Goal: Task Accomplishment & Management: Manage account settings

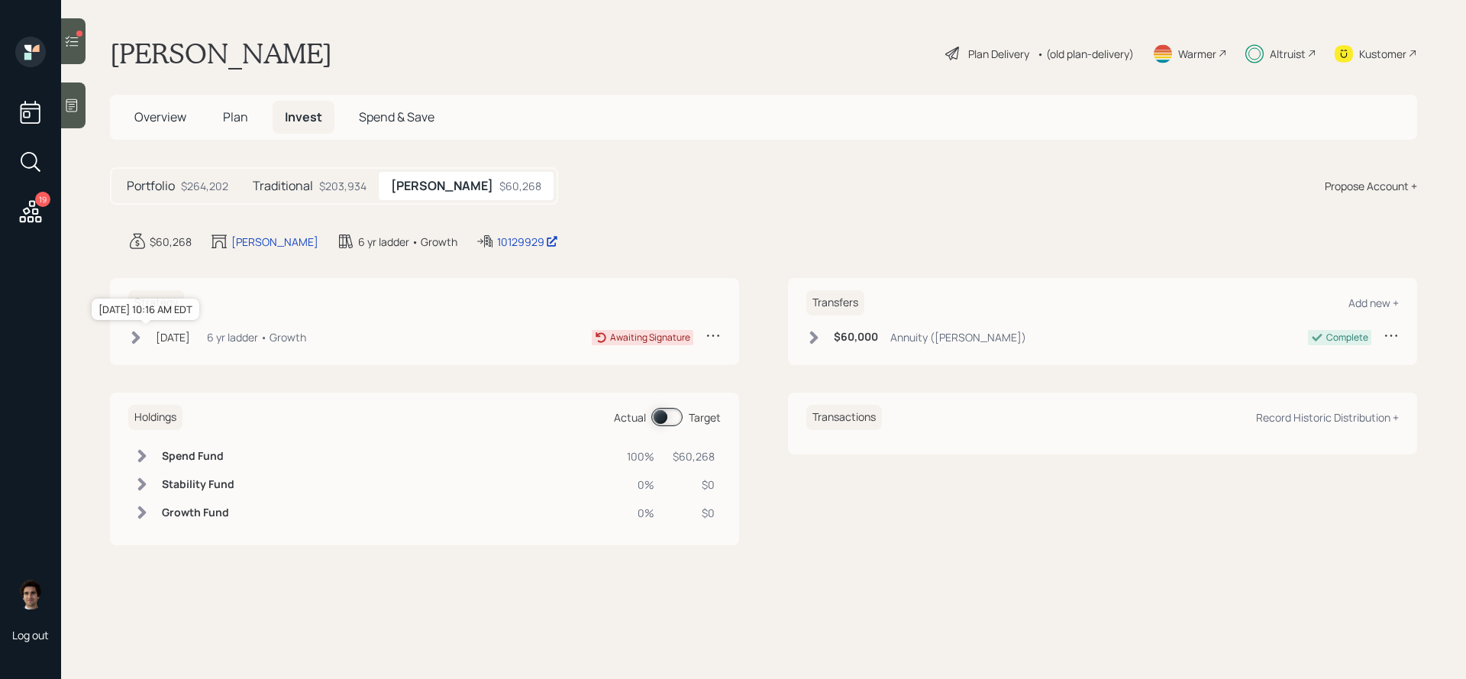
click at [161, 337] on div "Aug 4, 2025" at bounding box center [173, 337] width 34 height 16
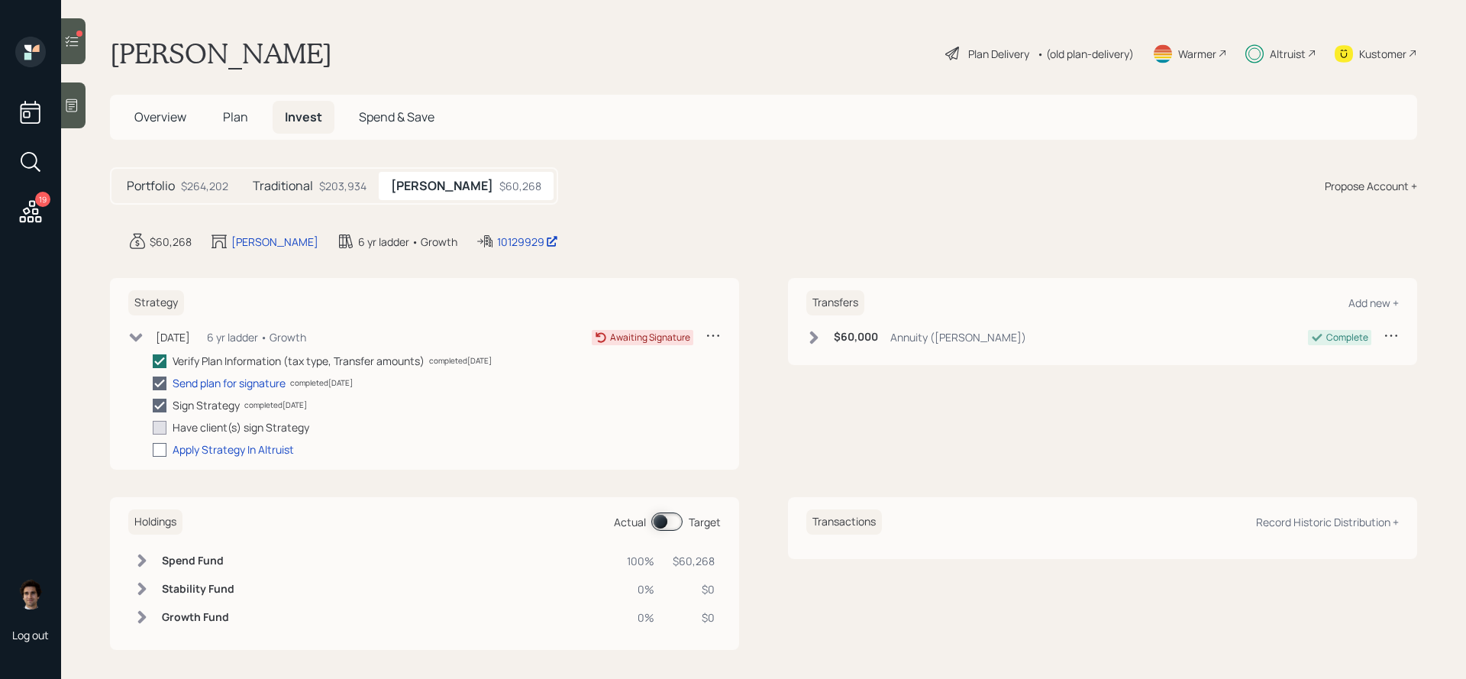
click at [164, 445] on div at bounding box center [160, 450] width 14 height 14
click at [153, 449] on input "checkbox" at bounding box center [152, 449] width 1 height 1
checkbox input "true"
click at [67, 112] on icon at bounding box center [71, 105] width 15 height 15
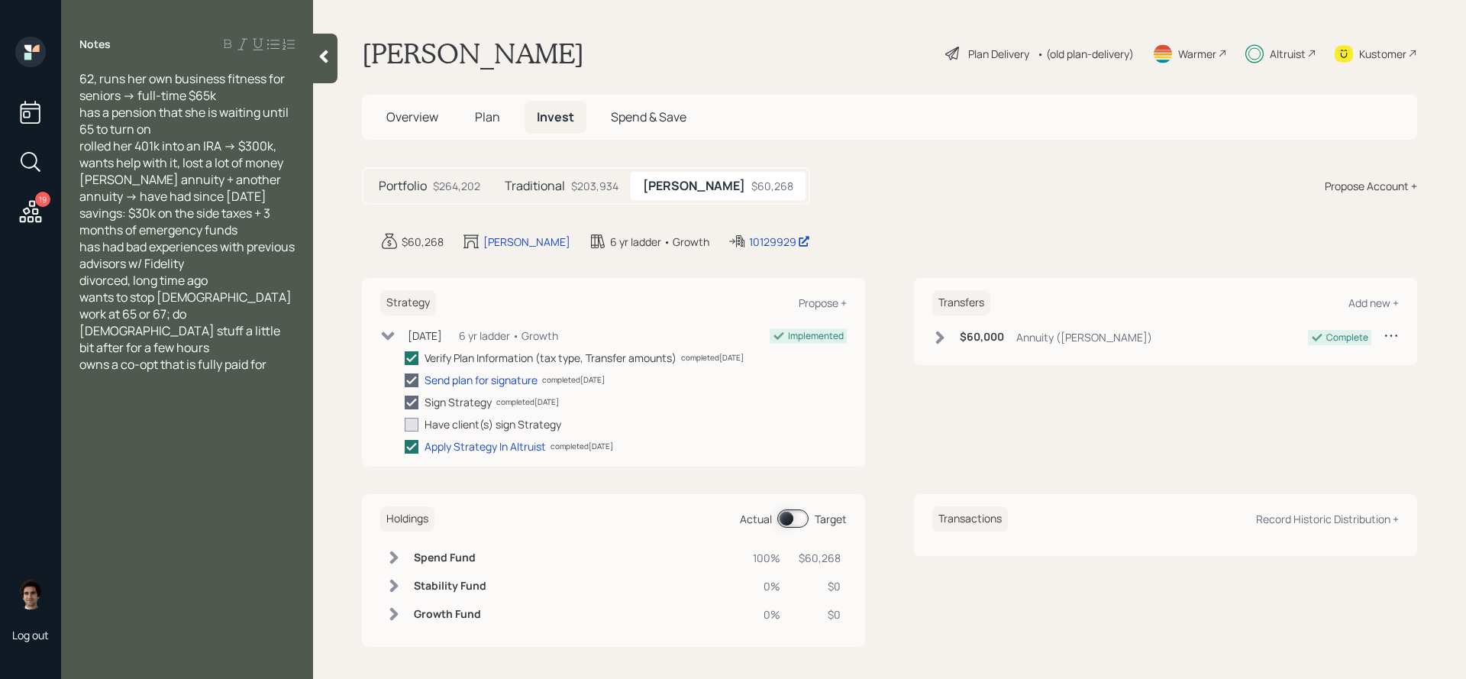
click at [331, 53] on icon at bounding box center [323, 56] width 15 height 15
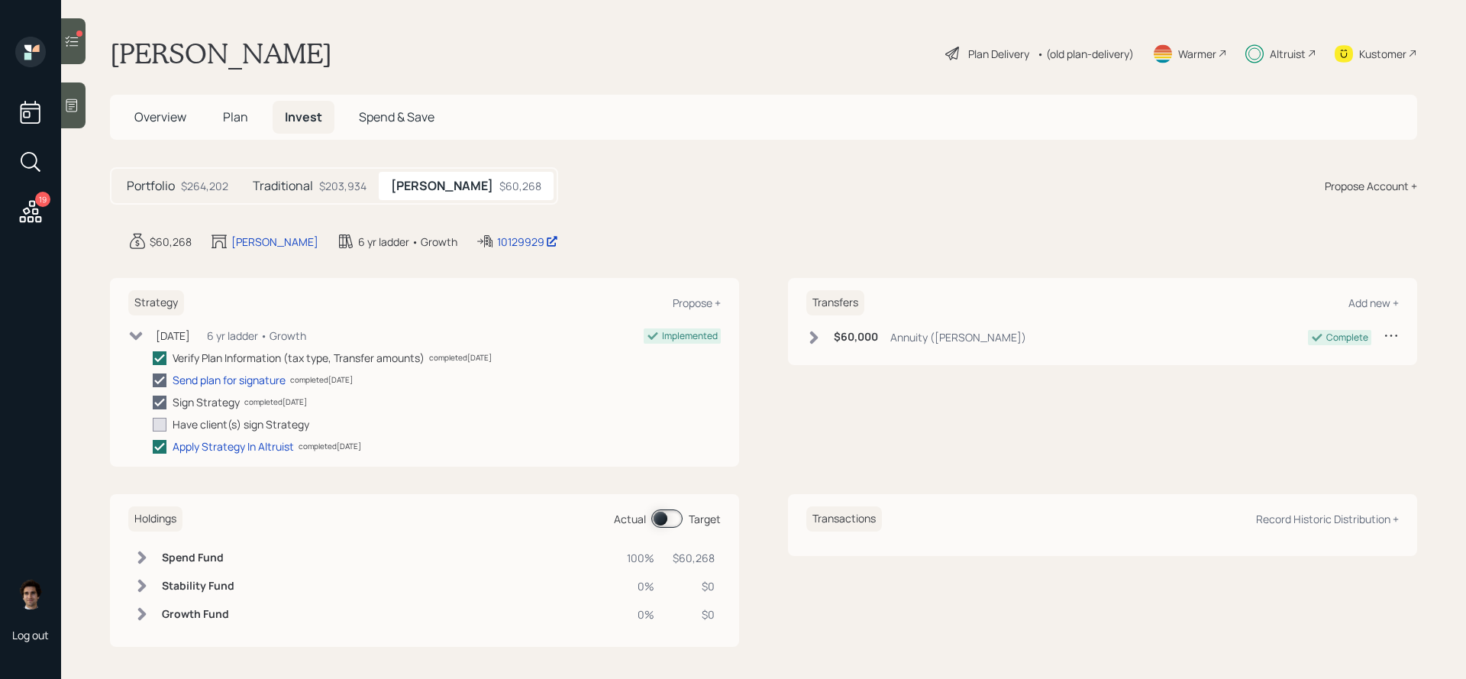
click at [71, 42] on icon at bounding box center [71, 41] width 15 height 15
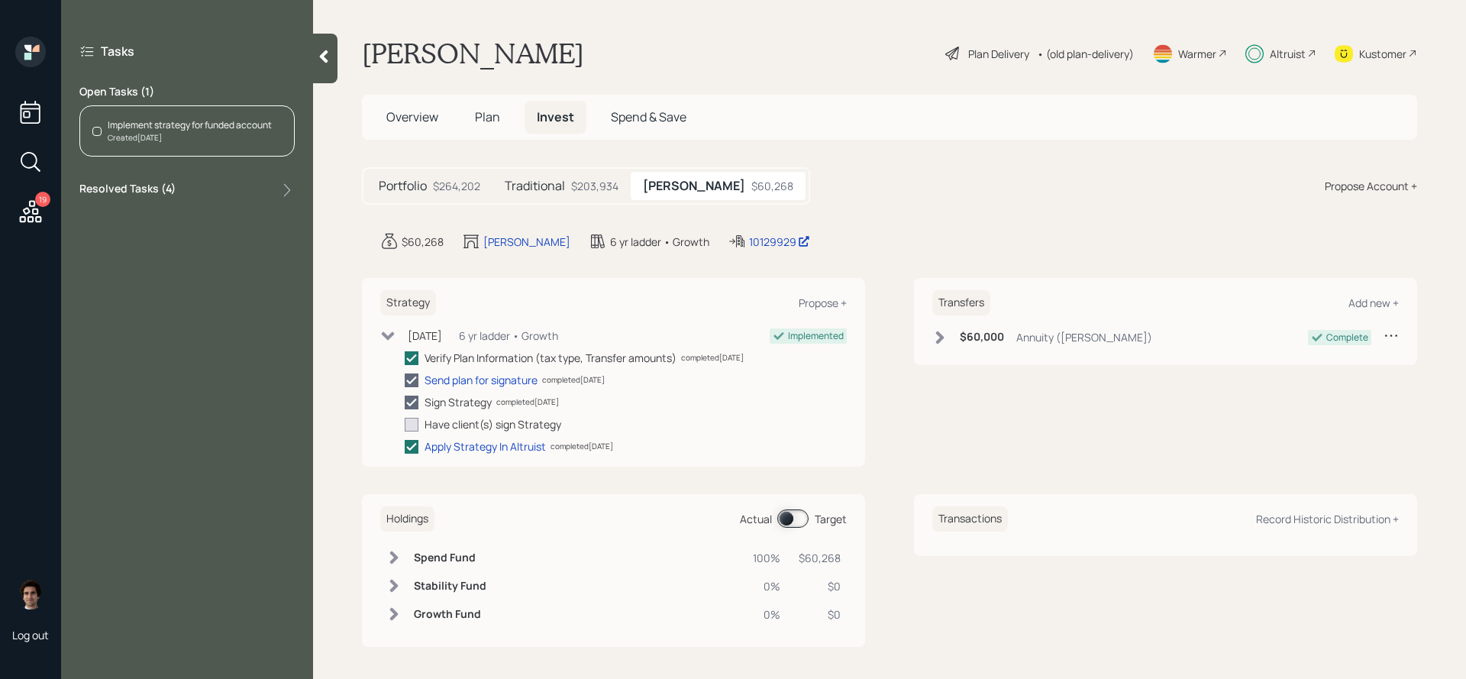
click at [160, 139] on div "Created Aug 26, 2025" at bounding box center [190, 137] width 164 height 11
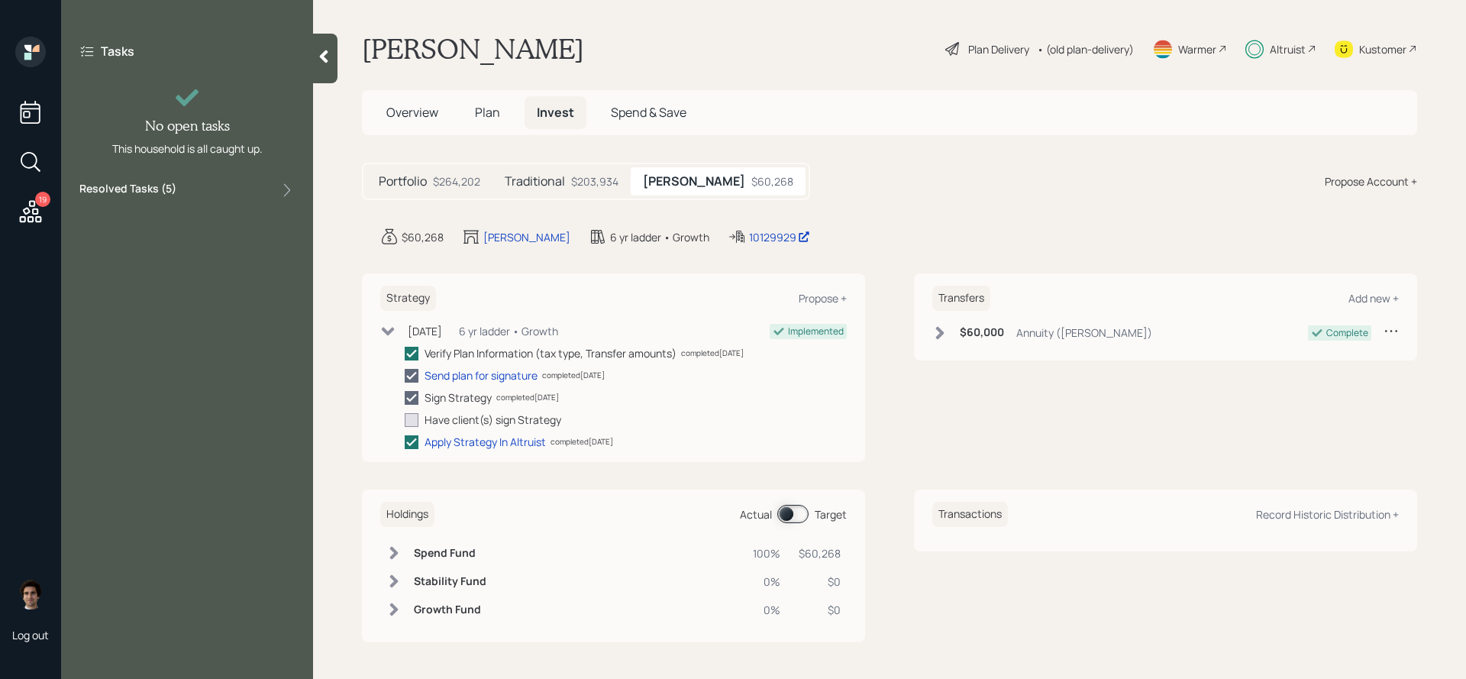
click at [47, 212] on div "19" at bounding box center [30, 133] width 37 height 192
click at [33, 221] on icon at bounding box center [31, 211] width 22 height 22
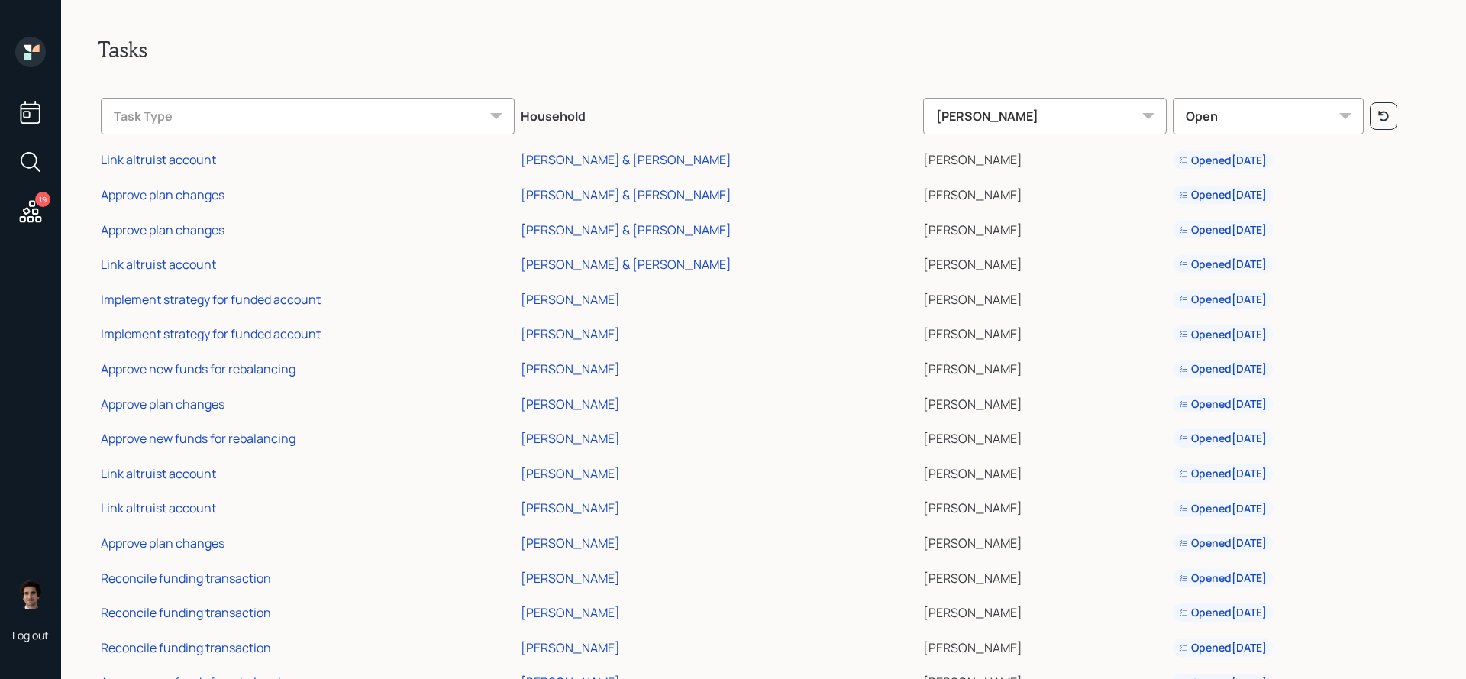
scroll to position [124, 0]
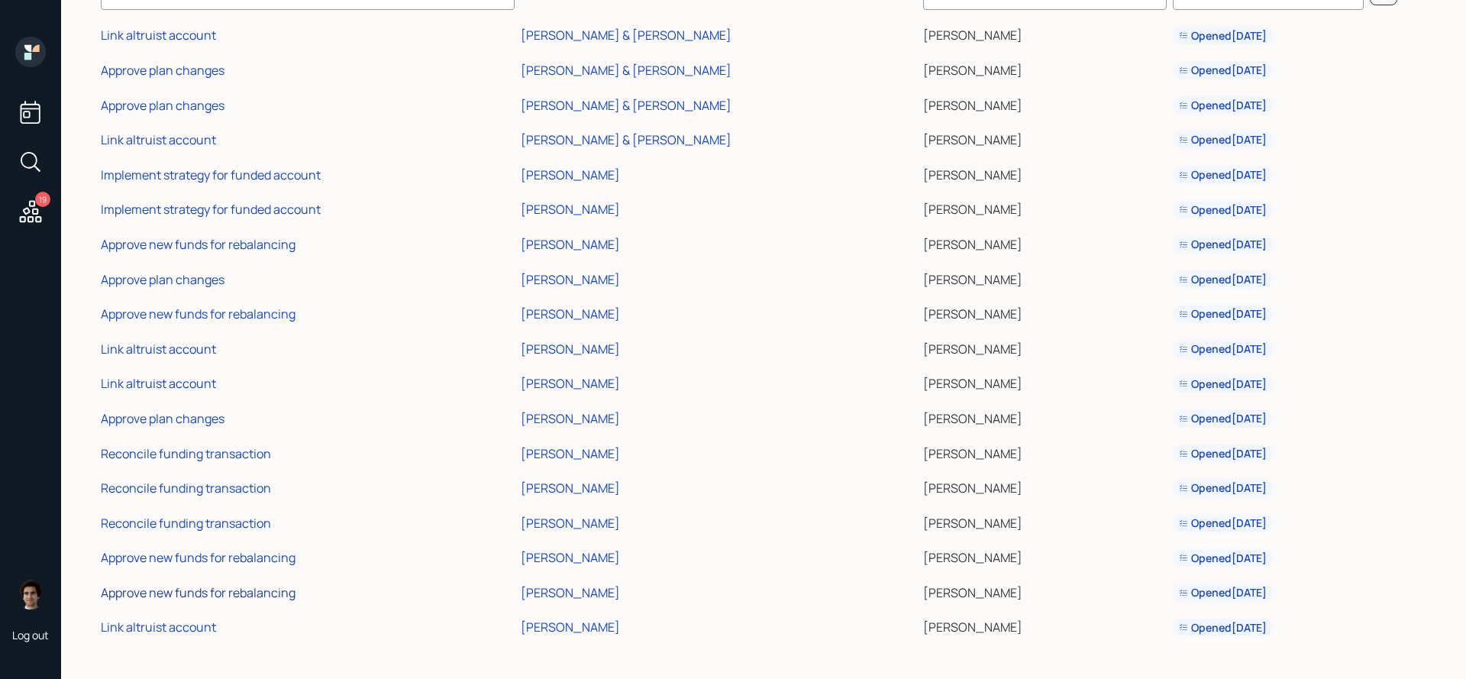
click at [228, 596] on div "Approve new funds for rebalancing" at bounding box center [198, 592] width 195 height 17
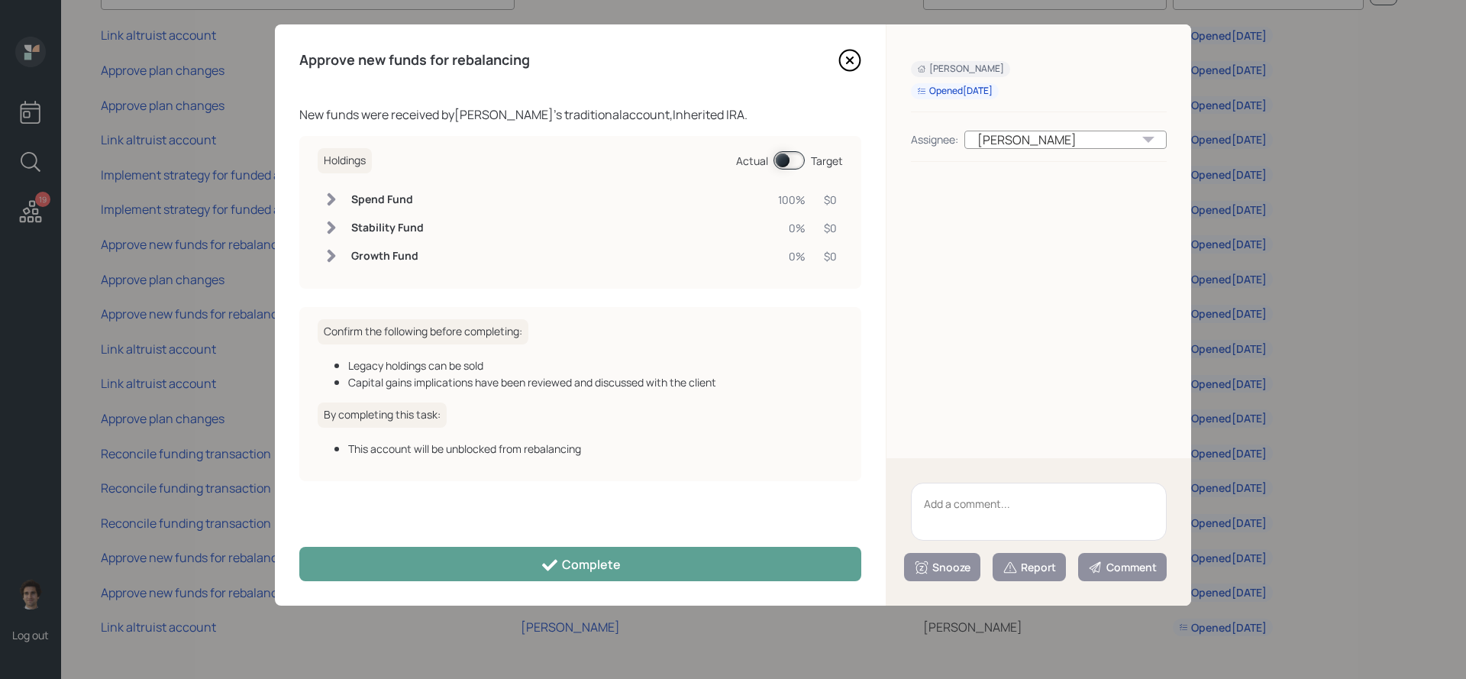
click at [777, 153] on span at bounding box center [789, 160] width 31 height 18
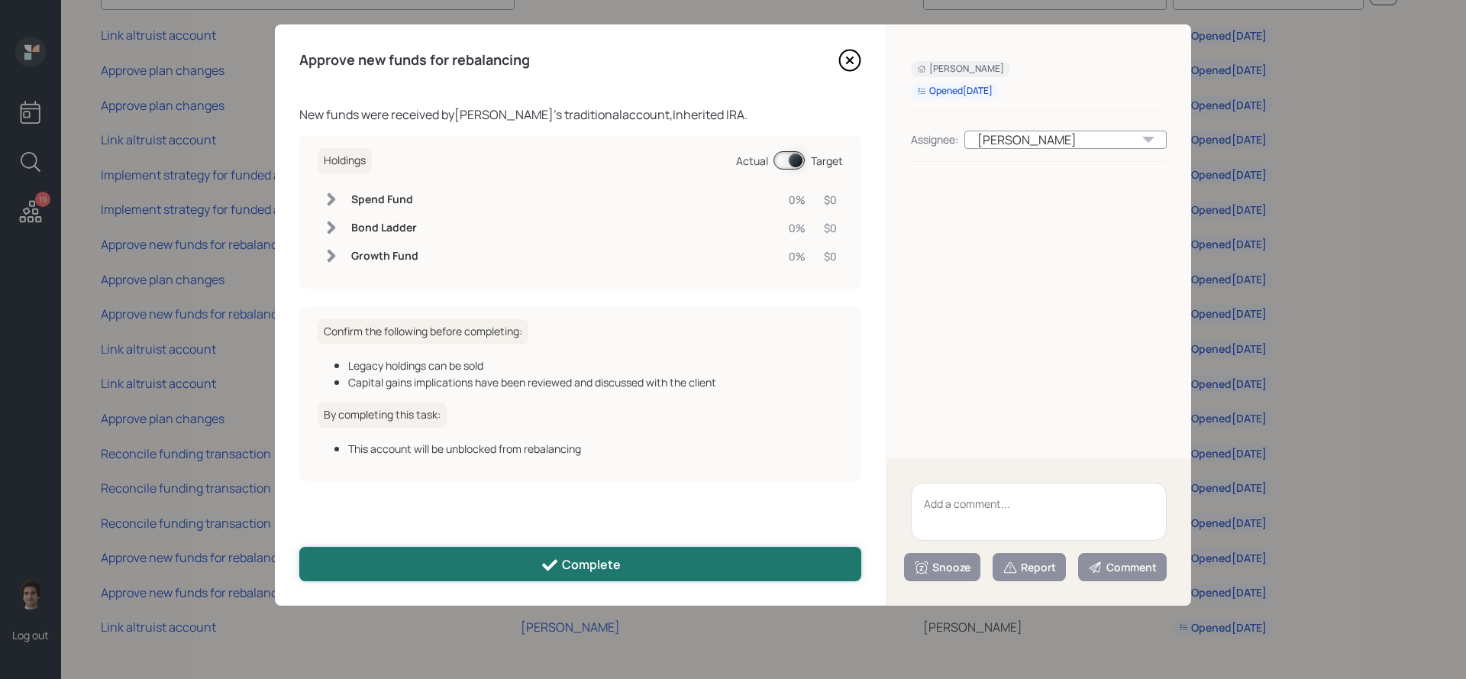
click at [689, 555] on button "Complete" at bounding box center [580, 564] width 562 height 34
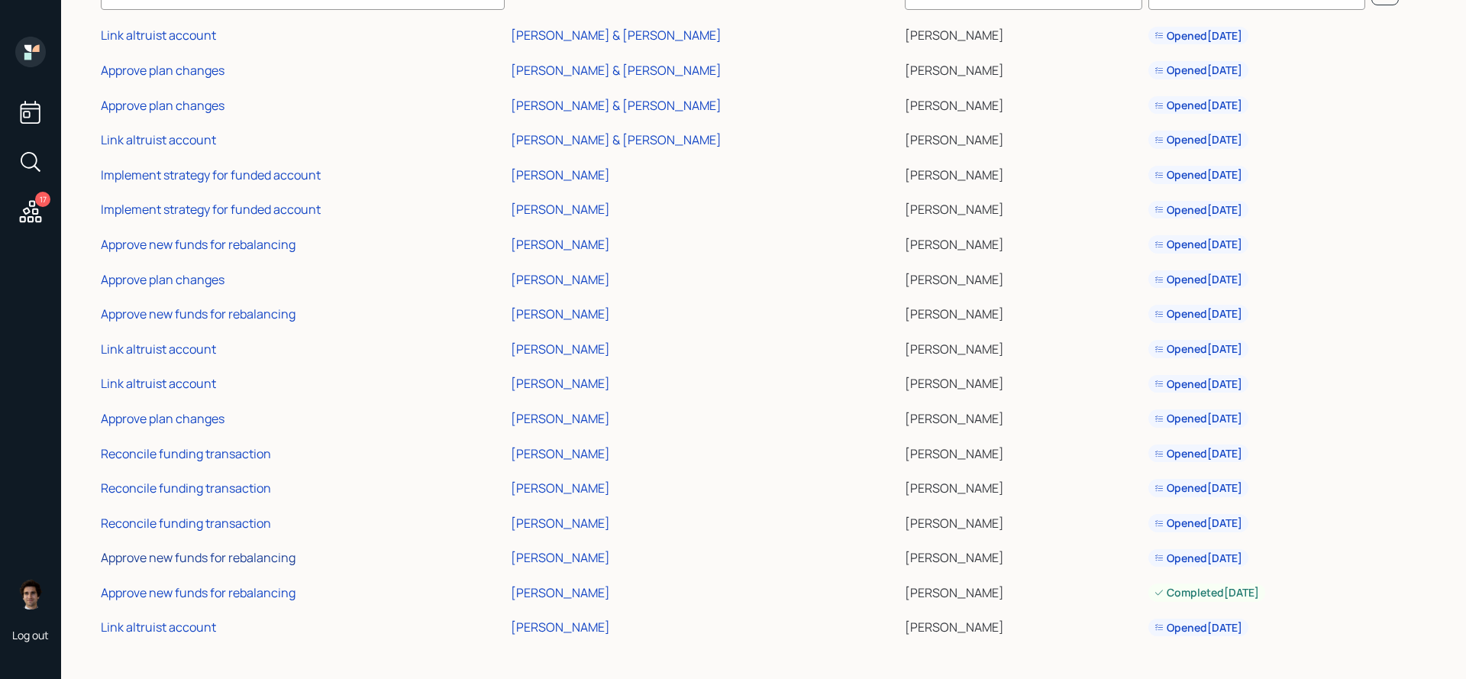
click at [246, 559] on div "Approve new funds for rebalancing" at bounding box center [198, 557] width 195 height 17
click at [207, 516] on div "Reconcile funding transaction" at bounding box center [186, 523] width 170 height 17
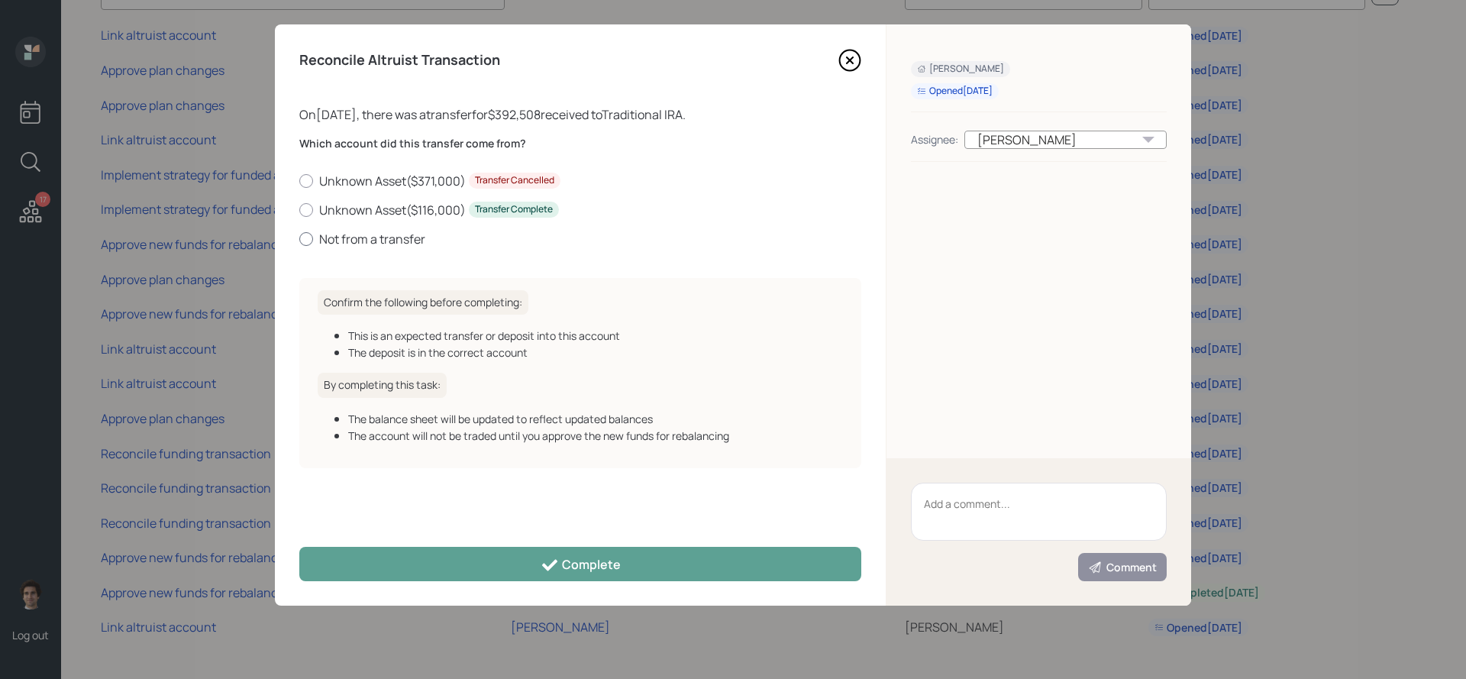
click at [383, 243] on label "Not from a transfer" at bounding box center [580, 239] width 562 height 17
click at [299, 239] on input "Not from a transfer" at bounding box center [299, 238] width 1 height 1
radio input "true"
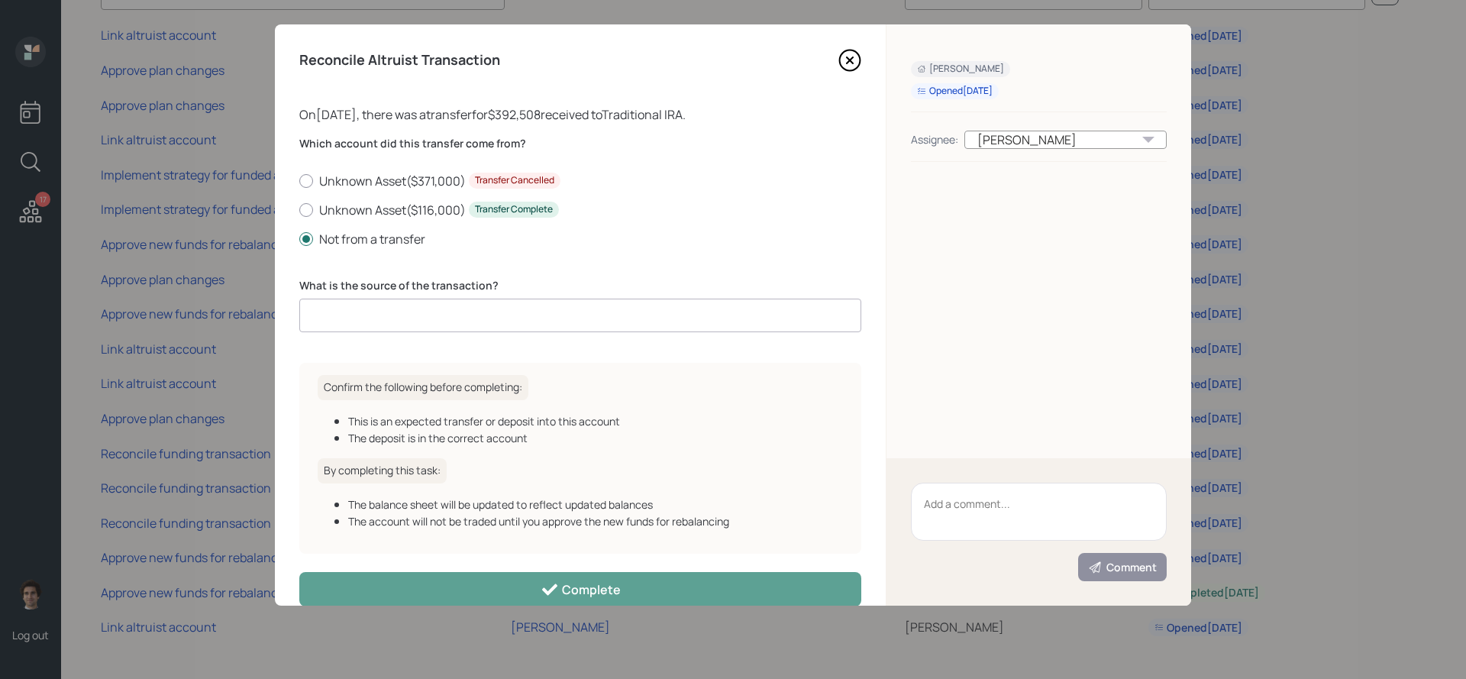
click at [473, 302] on input at bounding box center [580, 316] width 562 height 34
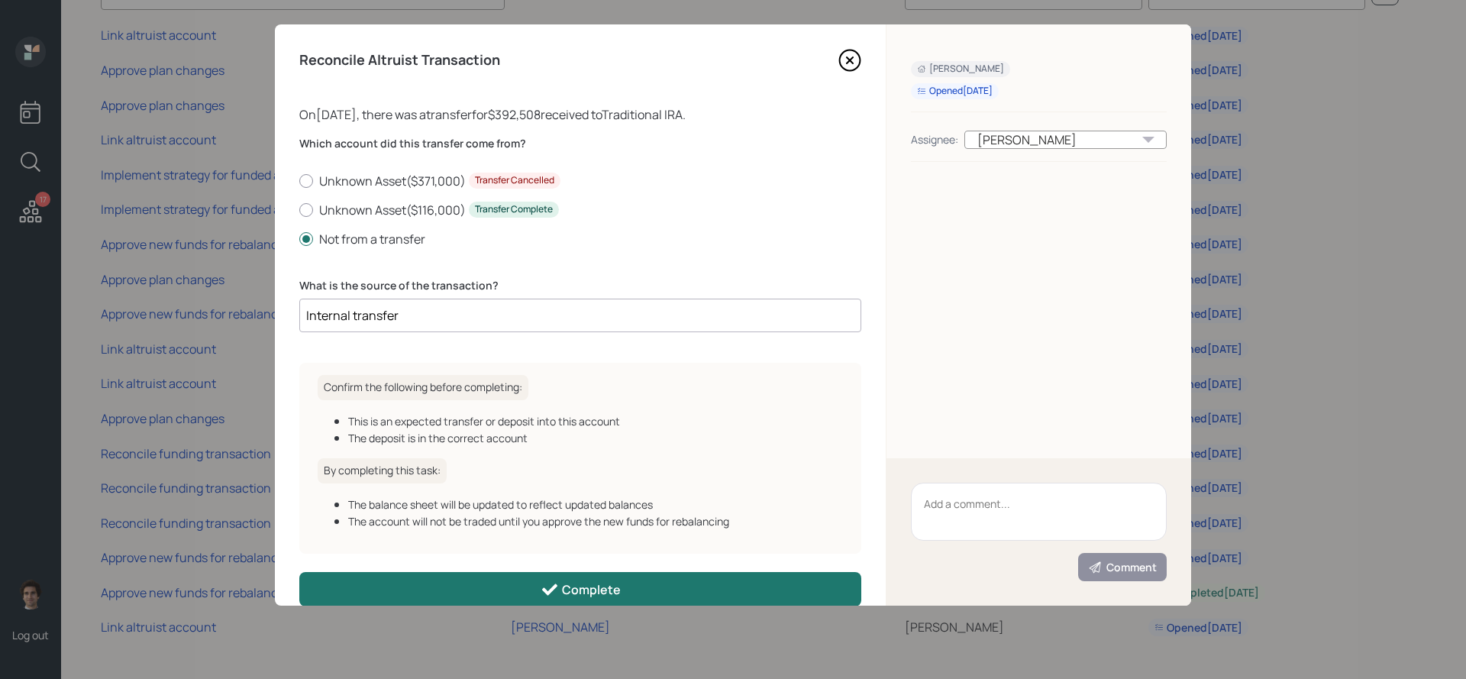
type input "Internal transfer"
click at [644, 596] on button "Complete" at bounding box center [580, 589] width 562 height 34
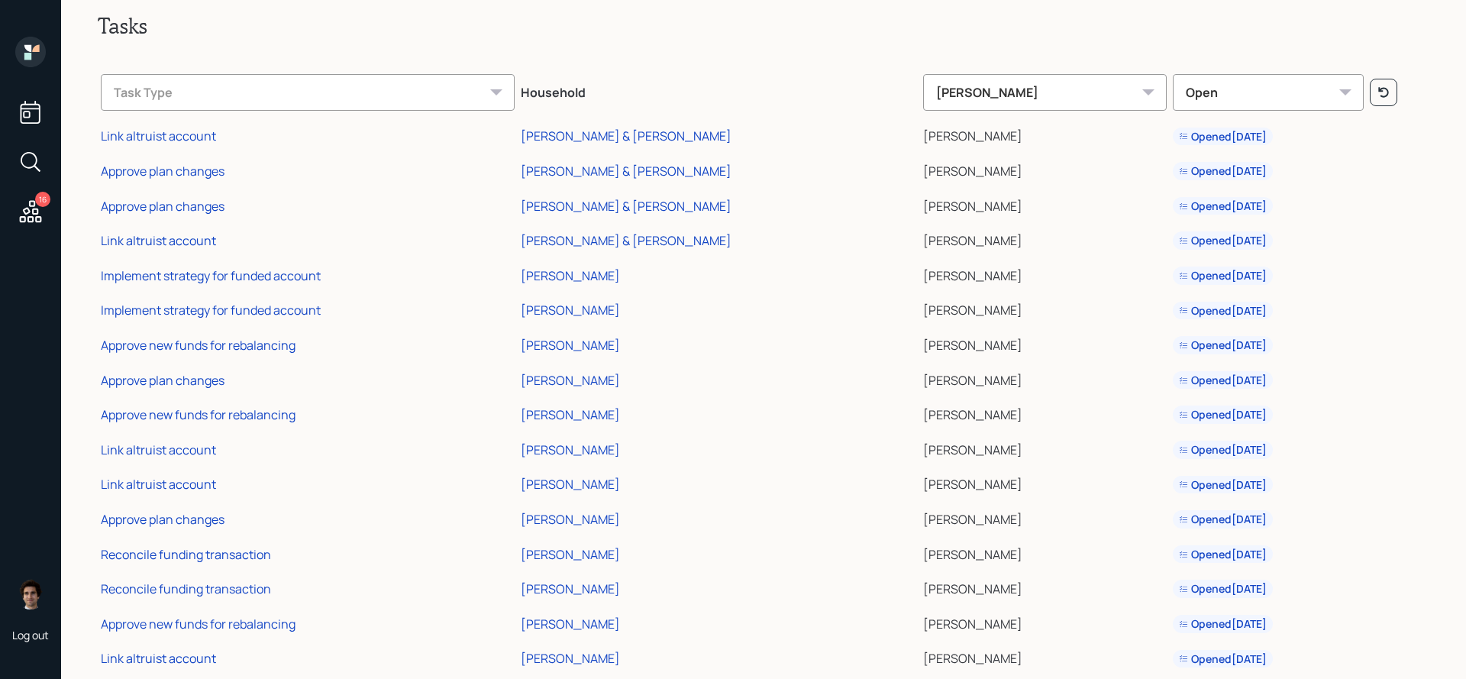
scroll to position [18, 0]
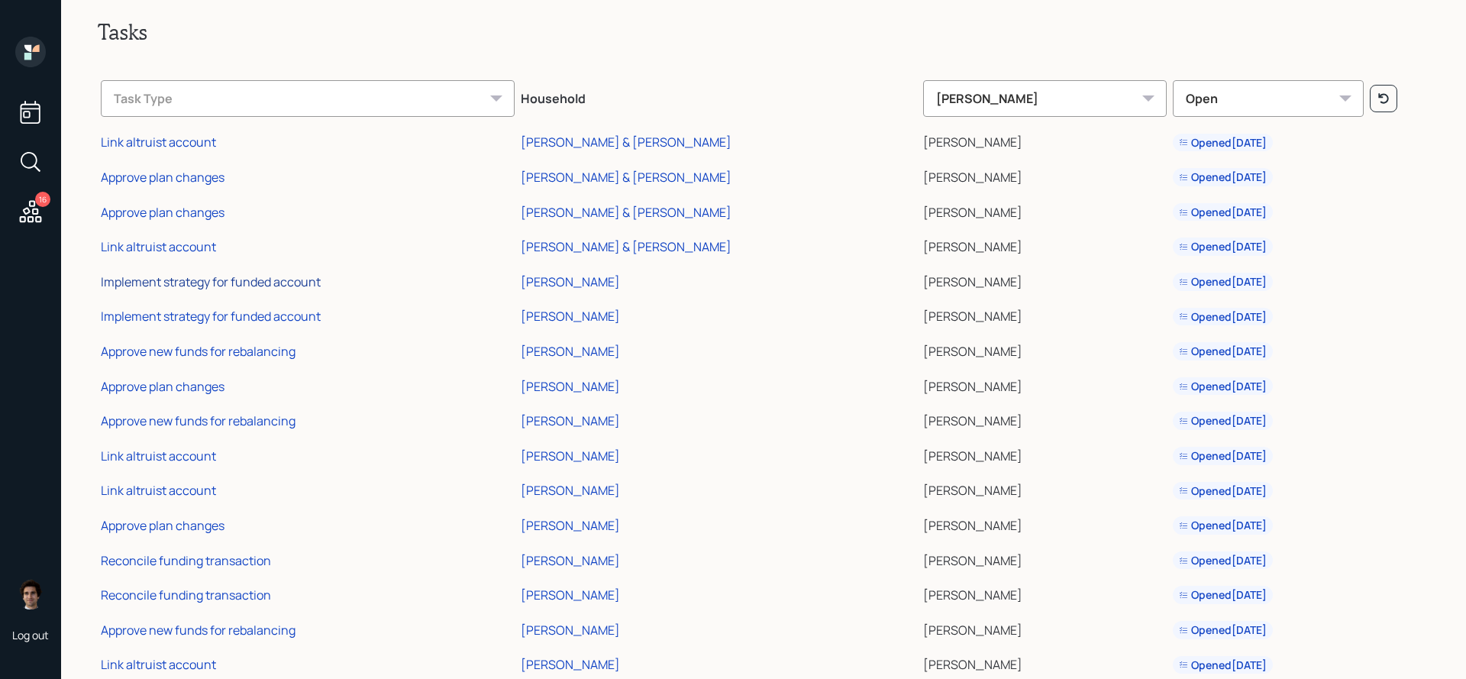
click at [280, 286] on div "Implement strategy for funded account" at bounding box center [211, 281] width 220 height 17
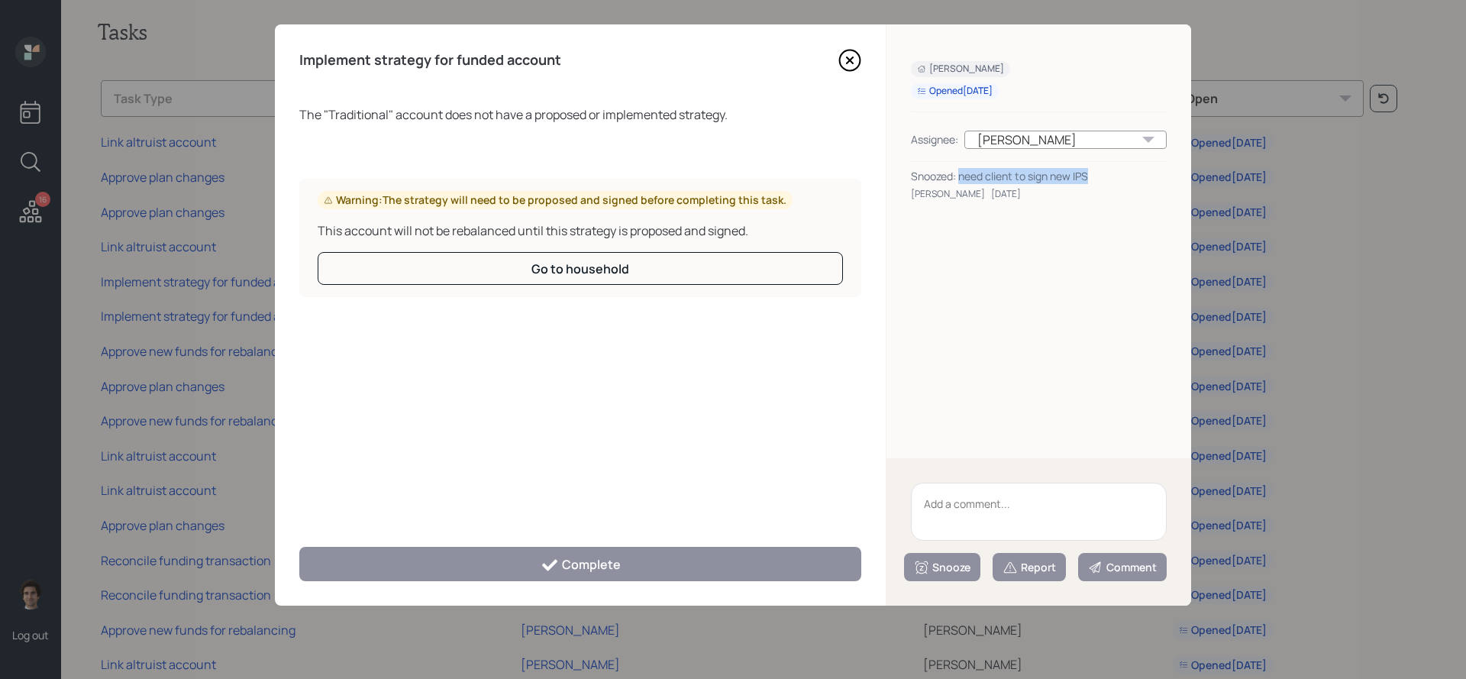
drag, startPoint x: 1105, startPoint y: 173, endPoint x: 960, endPoint y: 180, distance: 145.3
click at [960, 180] on div "Snoozed: need client to sign new IPS" at bounding box center [1039, 176] width 256 height 16
copy div "need client to sign new IPS"
click at [1058, 512] on textarea at bounding box center [1039, 512] width 256 height 58
paste textarea "need client to sign new IPS"
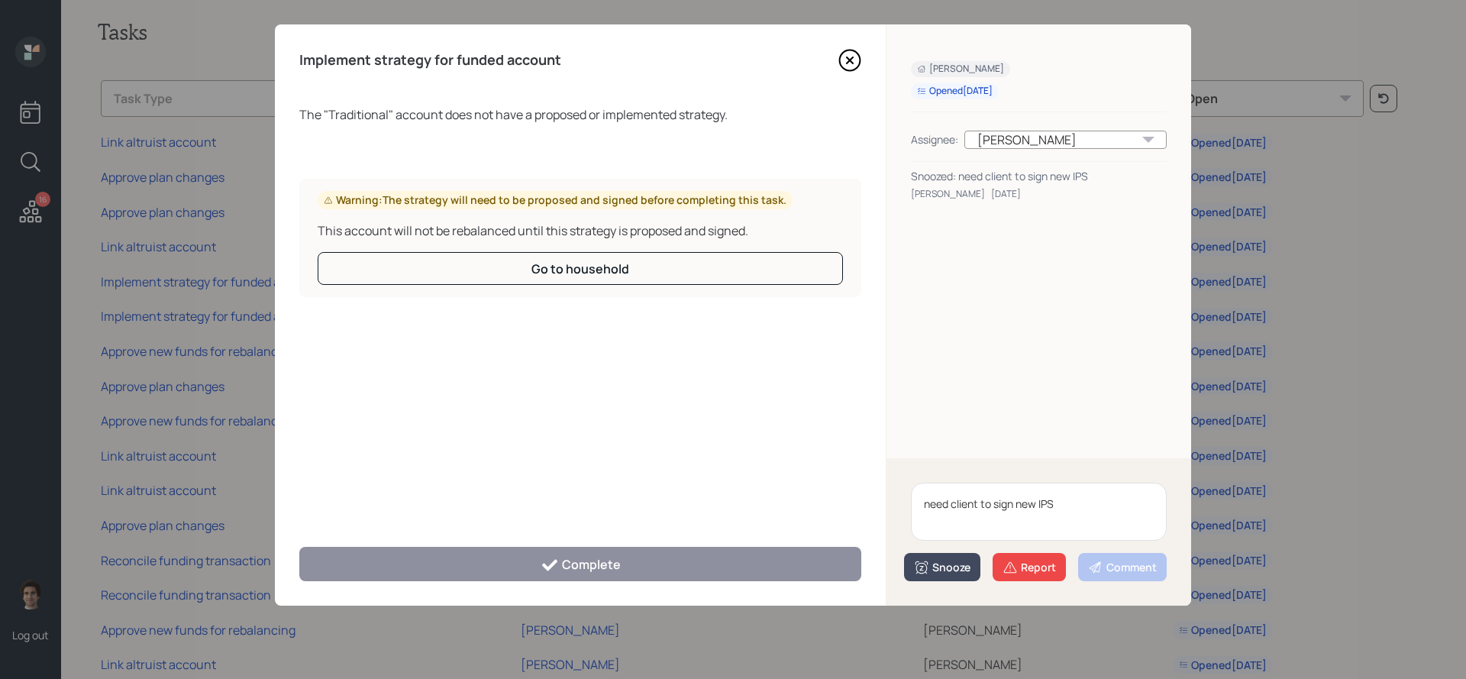
type textarea "need client to sign new IPS"
click at [956, 567] on div "Snooze" at bounding box center [942, 567] width 57 height 15
click at [965, 533] on button "2 weeks" at bounding box center [942, 534] width 75 height 30
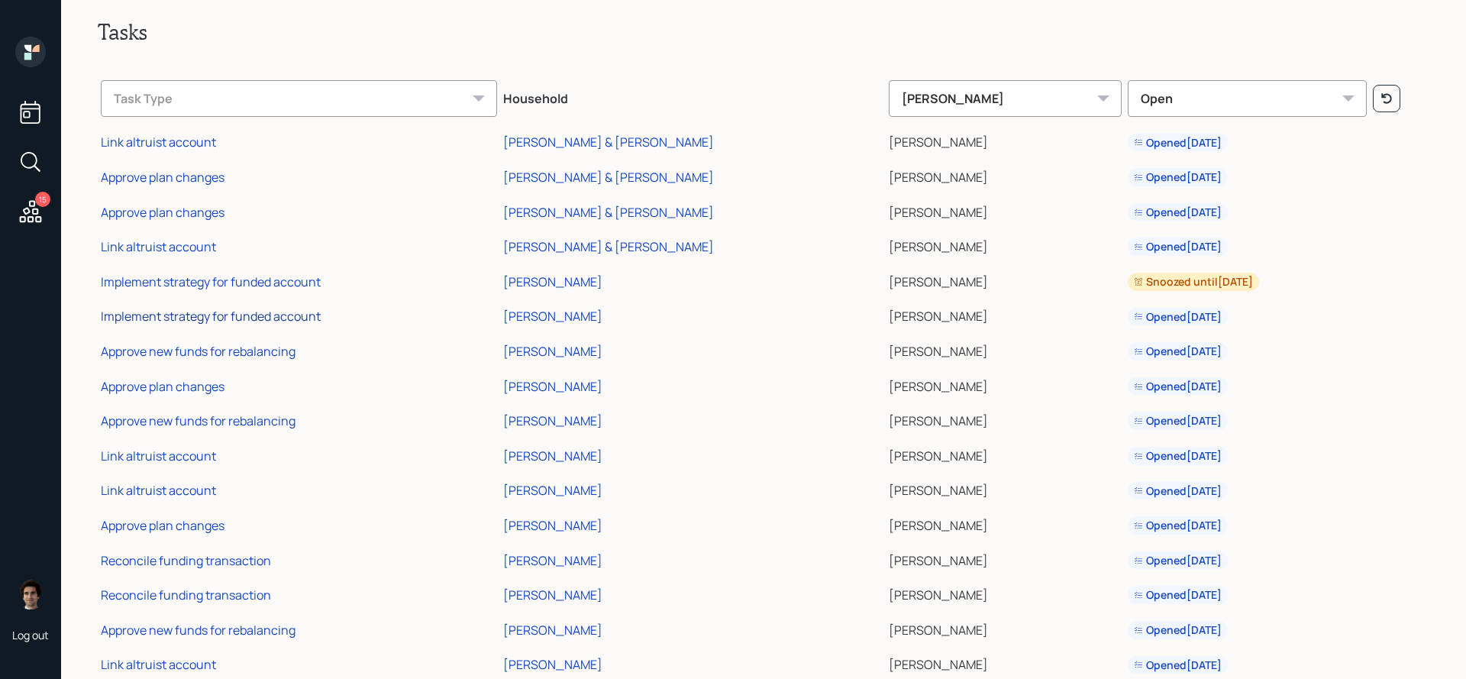
click at [270, 322] on div "Implement strategy for funded account" at bounding box center [211, 316] width 220 height 17
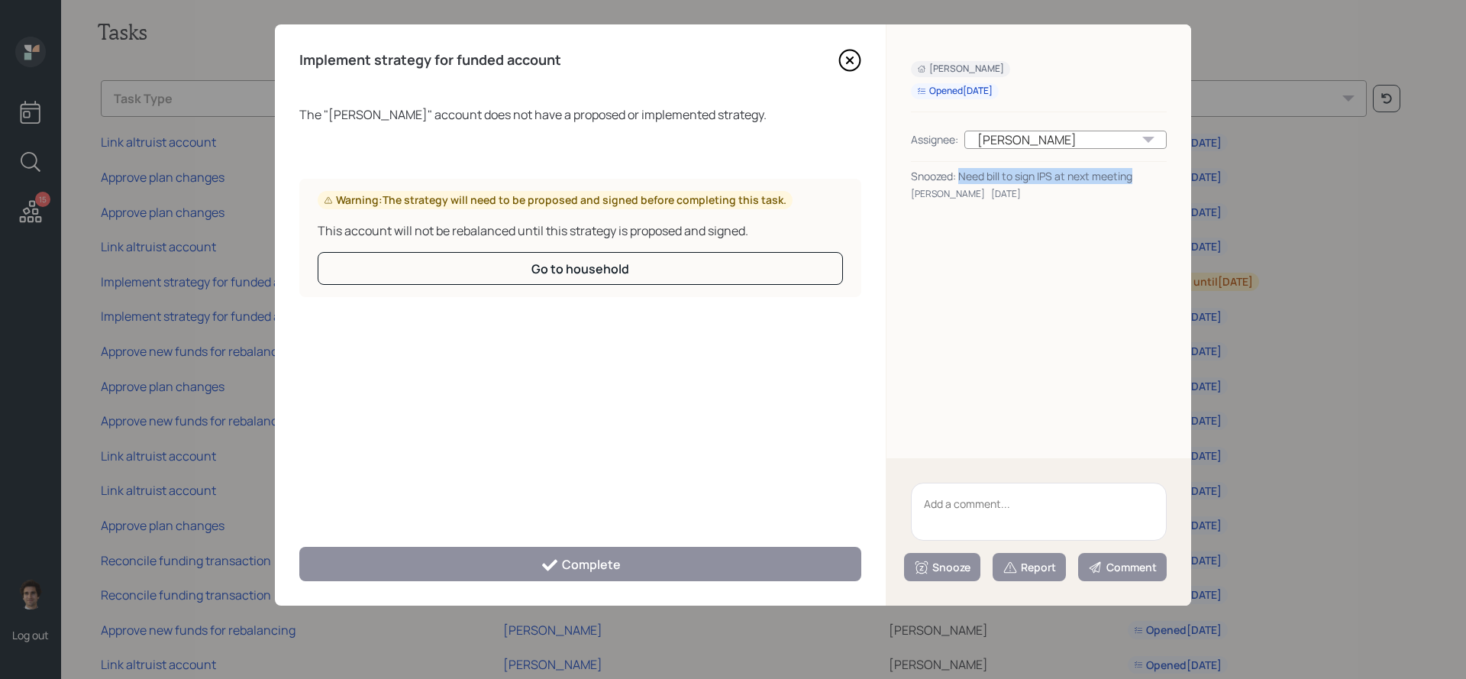
drag, startPoint x: 1134, startPoint y: 176, endPoint x: 958, endPoint y: 181, distance: 175.7
click at [958, 180] on div "Snoozed: Need bill to sign IPS at next meeting" at bounding box center [1039, 176] width 256 height 16
copy div "Need bill to sign IPS at next meeting"
click at [1059, 509] on textarea at bounding box center [1039, 512] width 256 height 58
paste textarea "Need bill to sign IPS at next meeting"
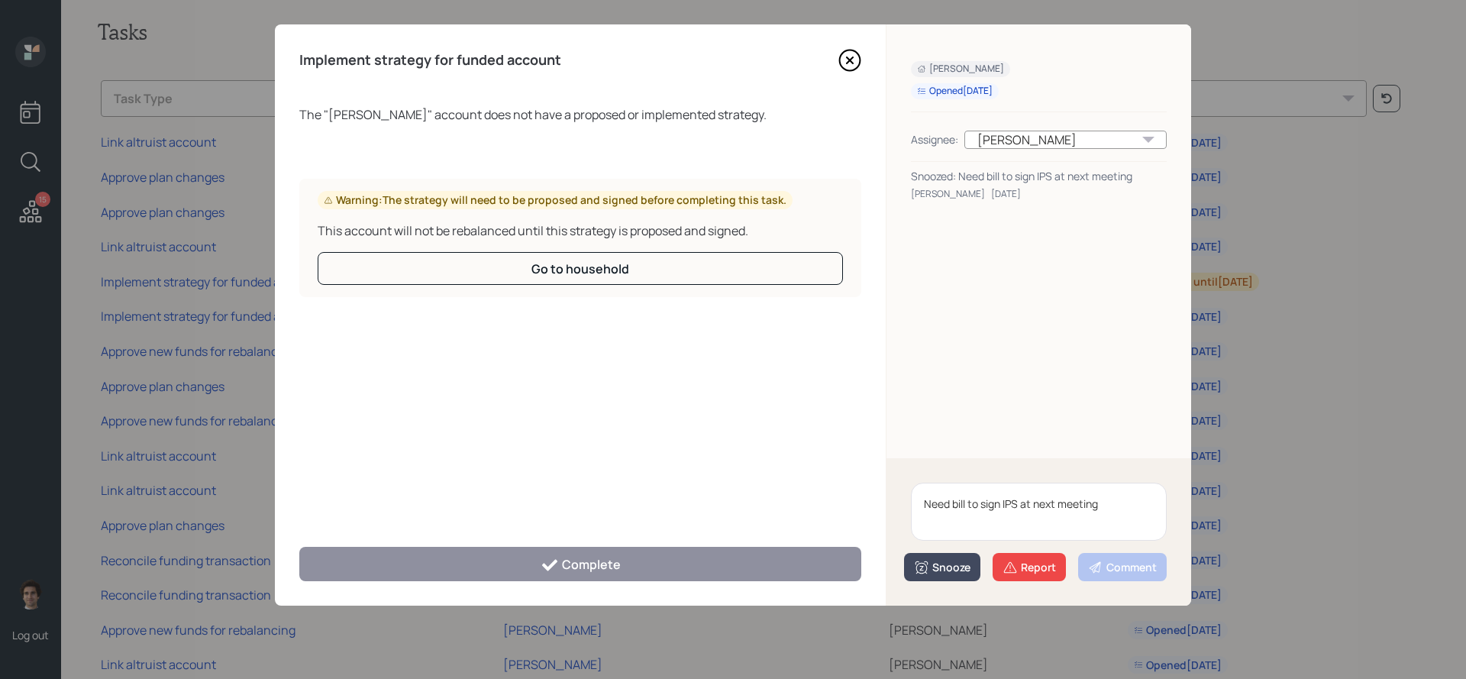
type textarea "Need bill to sign IPS at next meeting"
click at [941, 578] on button "Snooze" at bounding box center [942, 567] width 76 height 28
click at [941, 534] on button "2 weeks" at bounding box center [942, 534] width 75 height 30
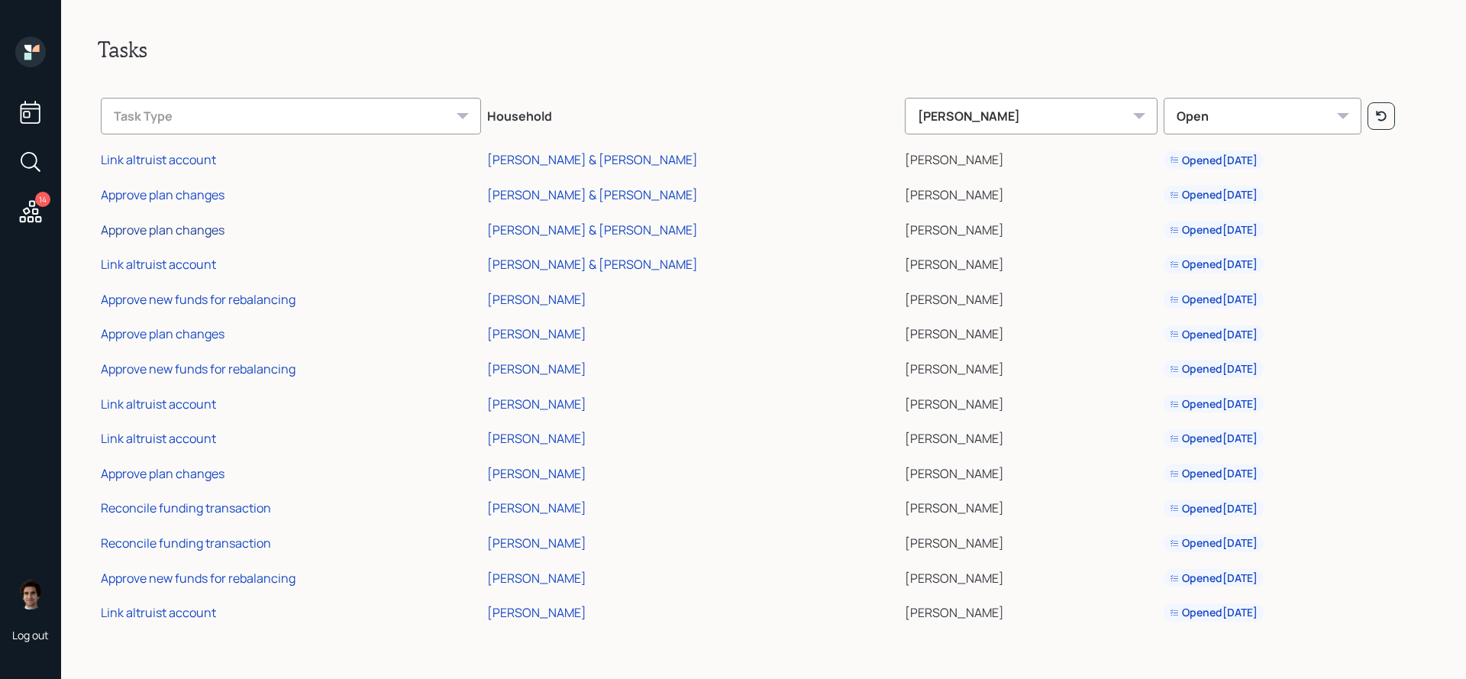
click at [211, 229] on div "Approve plan changes" at bounding box center [163, 229] width 124 height 17
click at [215, 225] on div "Approve plan changes" at bounding box center [163, 229] width 124 height 17
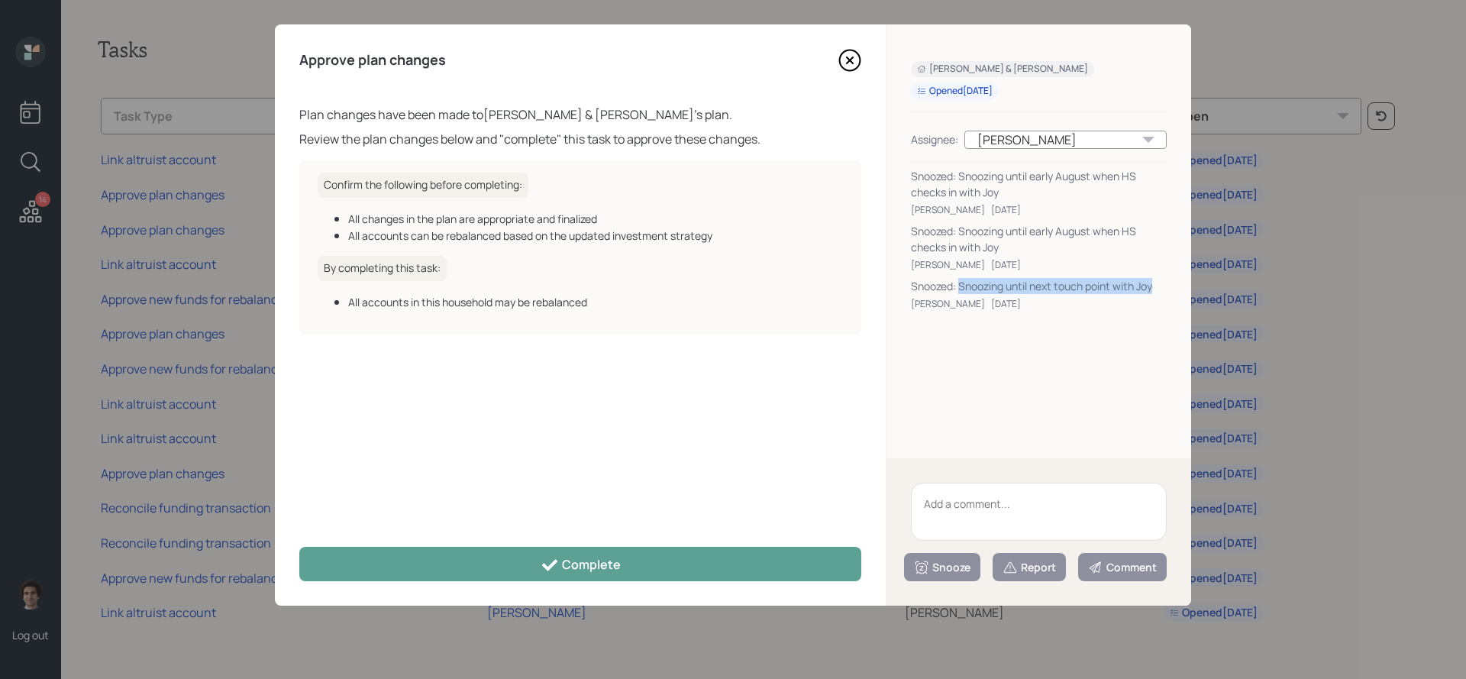
drag, startPoint x: 1156, startPoint y: 286, endPoint x: 961, endPoint y: 286, distance: 195.5
click at [961, 286] on div "Snoozed: Snoozing until next touch point with Joy" at bounding box center [1039, 286] width 256 height 16
copy div "Snoozing until next touch point with Joy"
click at [1039, 499] on textarea at bounding box center [1039, 512] width 256 height 58
paste textarea "Snoozing until next touch point with Joy"
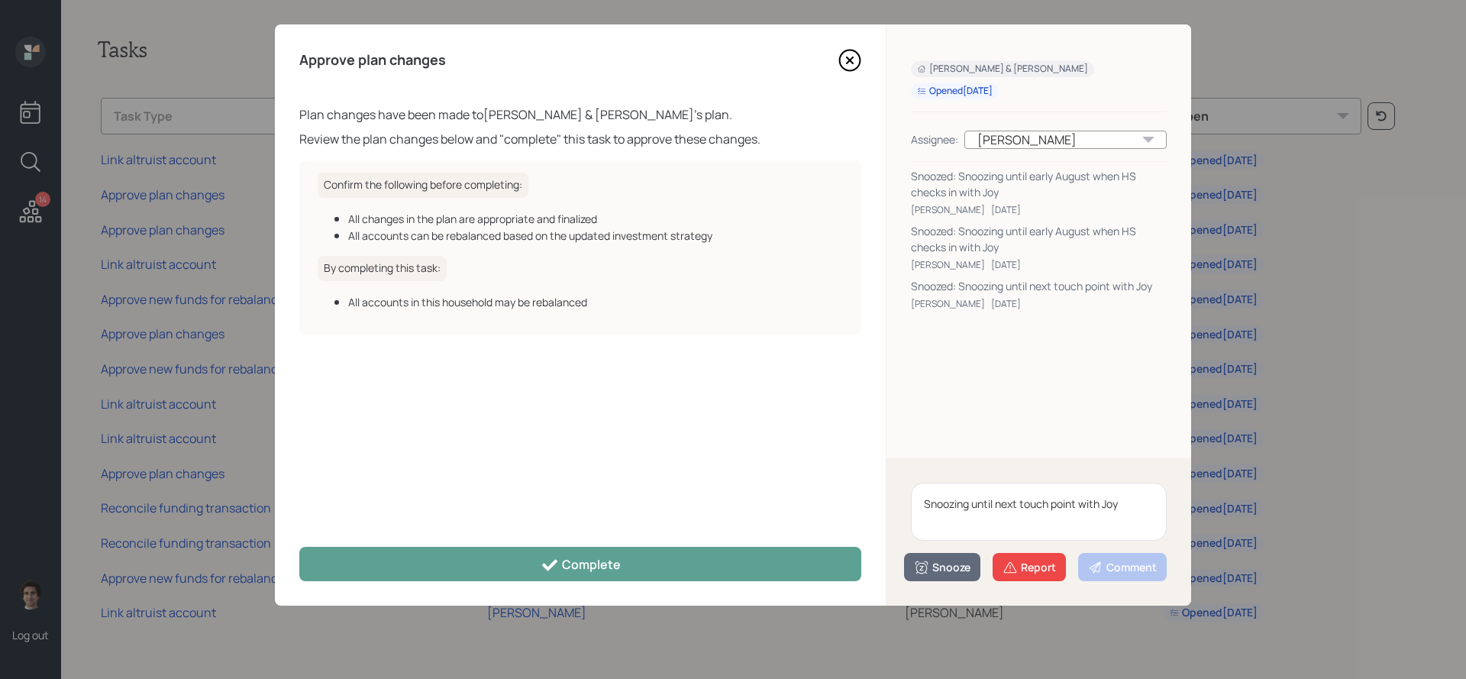
type textarea "Snoozing until next touch point with Joy"
click at [937, 572] on div "Snooze" at bounding box center [942, 567] width 57 height 15
click at [936, 543] on button "2 weeks" at bounding box center [942, 534] width 75 height 30
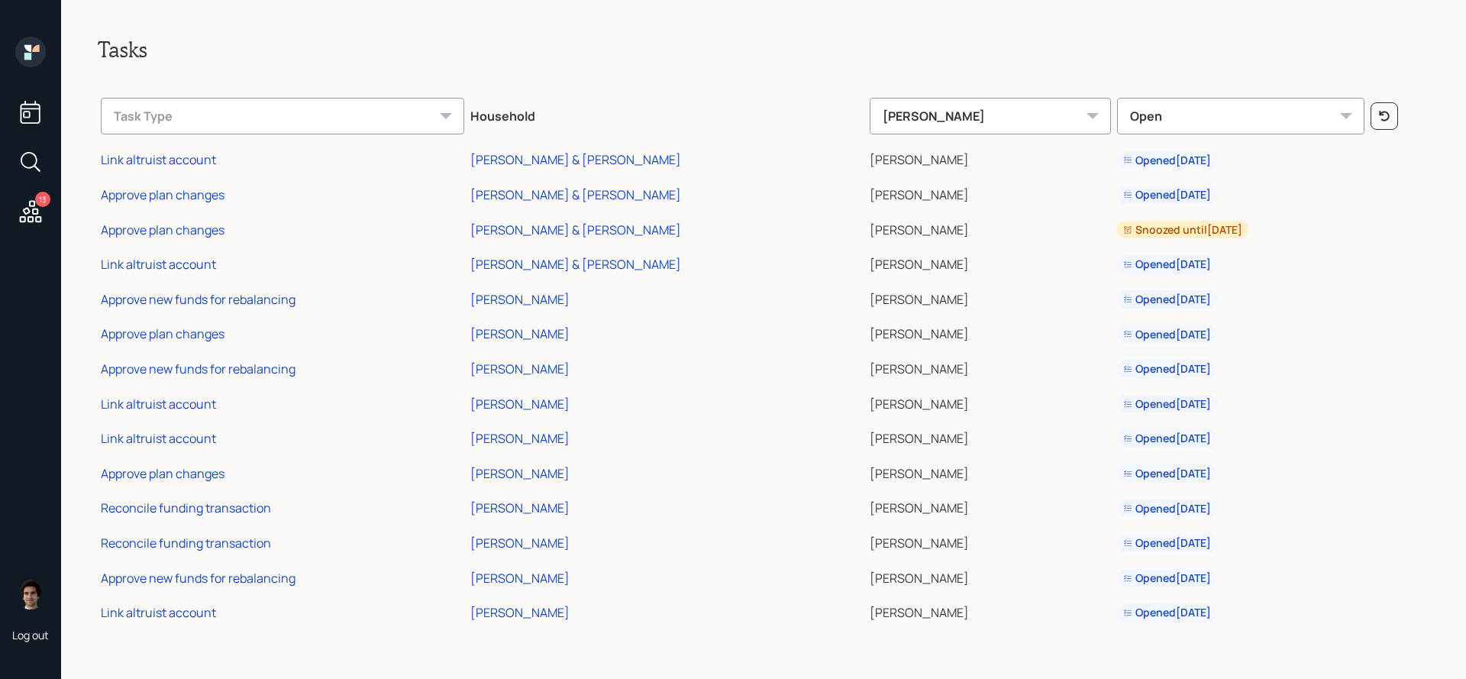
click at [144, 448] on td "Link altruist account" at bounding box center [283, 436] width 370 height 35
click at [144, 441] on div "Link altruist account" at bounding box center [158, 438] width 115 height 17
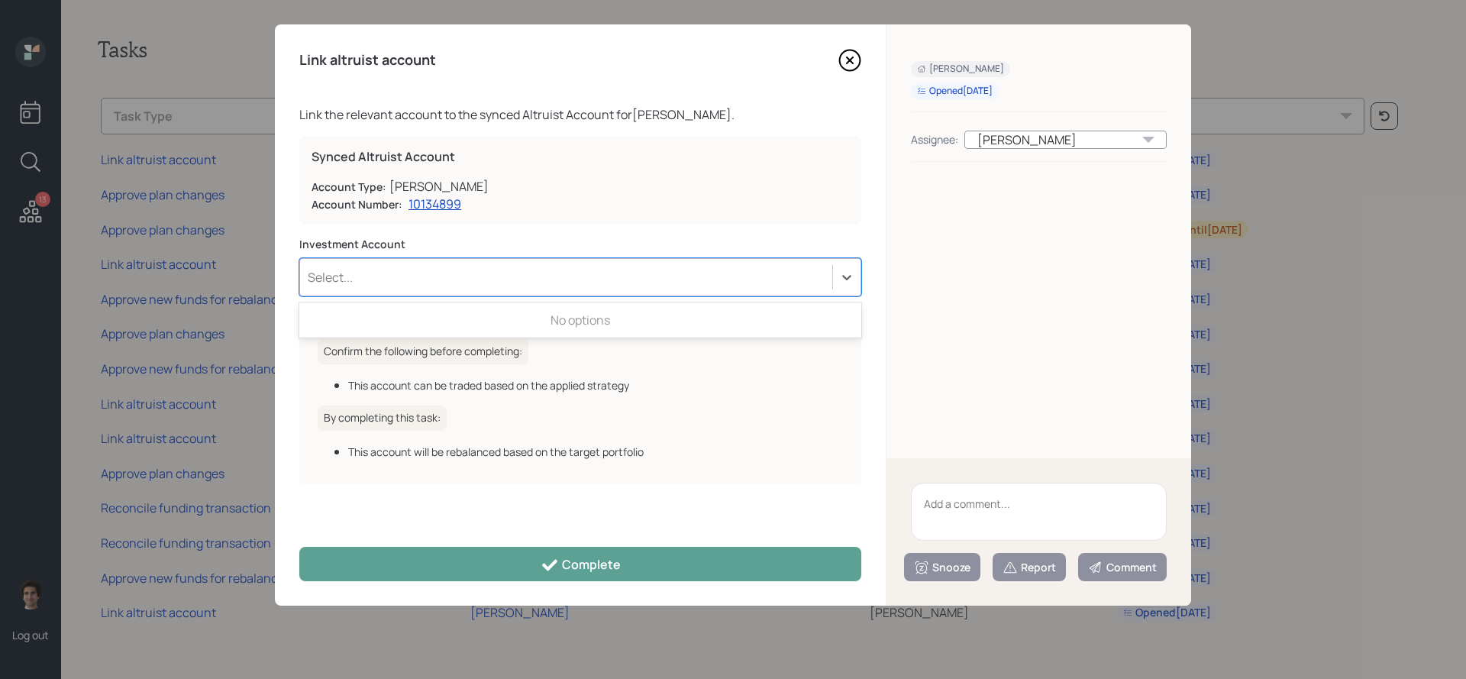
click at [614, 270] on div "Select..." at bounding box center [566, 277] width 532 height 26
click at [605, 289] on div "Select..." at bounding box center [566, 277] width 532 height 26
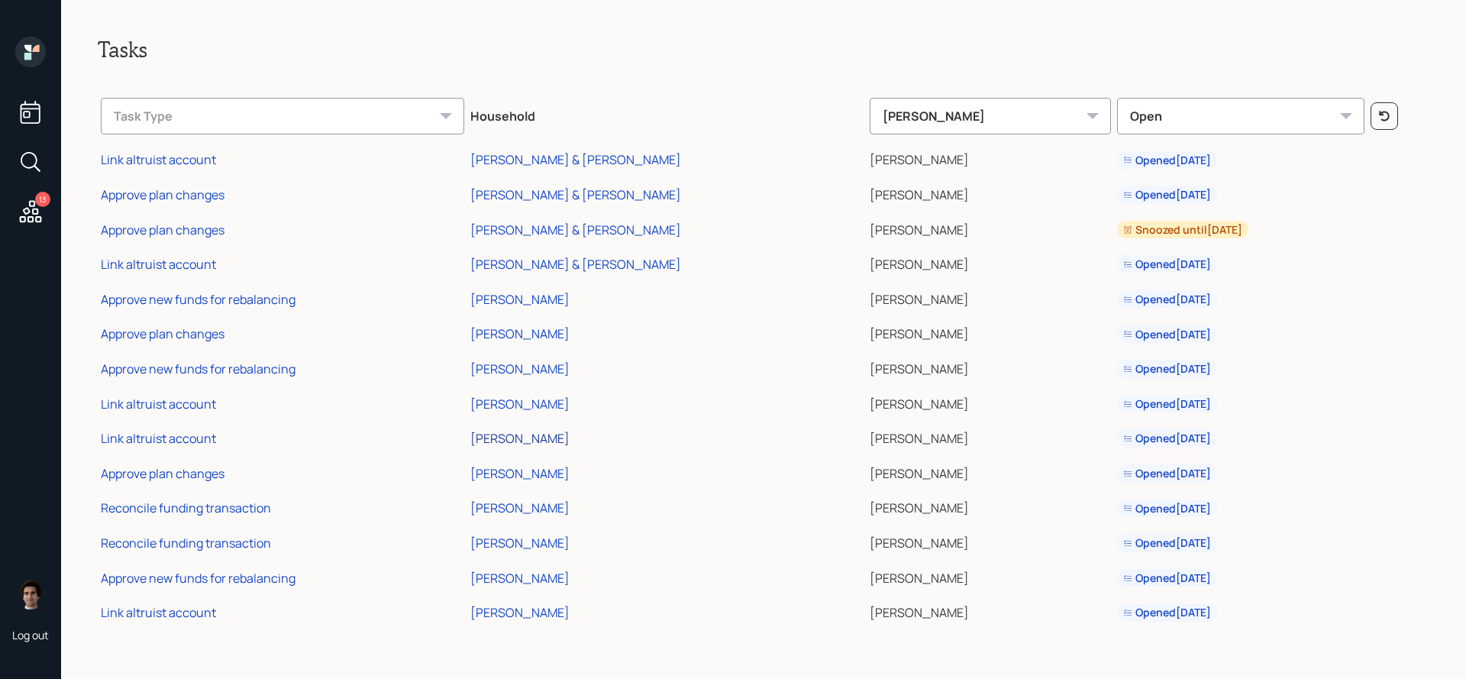
click at [519, 441] on div "[PERSON_NAME]" at bounding box center [519, 438] width 99 height 17
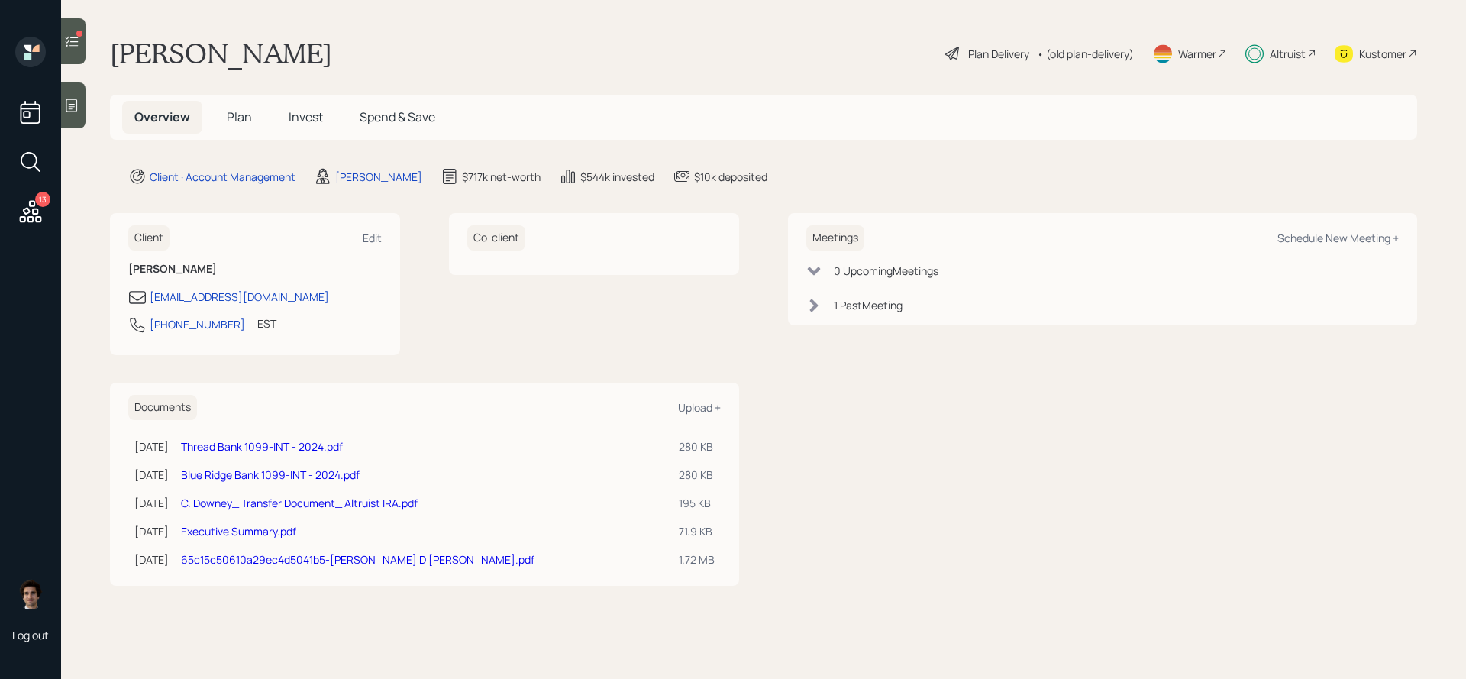
click at [314, 117] on span "Invest" at bounding box center [306, 116] width 34 height 17
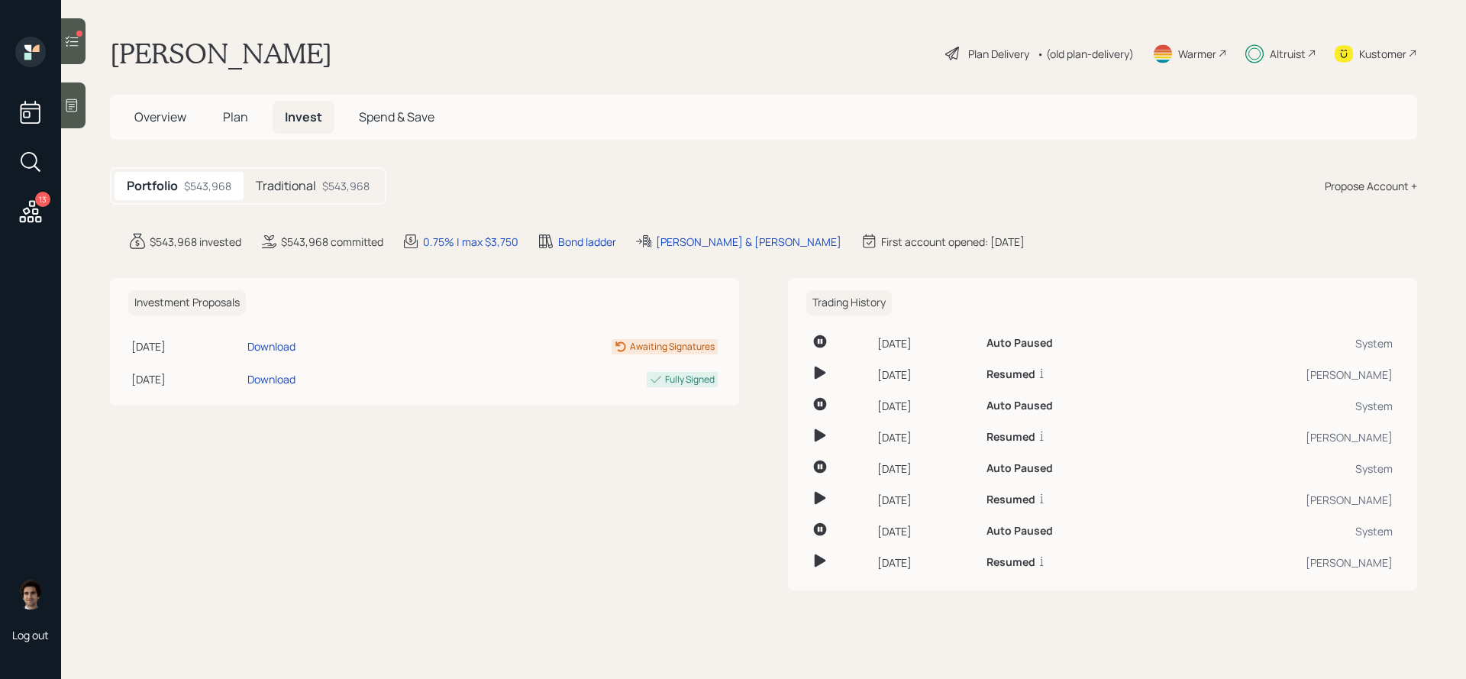
click at [346, 195] on div "Traditional $543,968" at bounding box center [313, 186] width 138 height 28
